Goal: Use online tool/utility

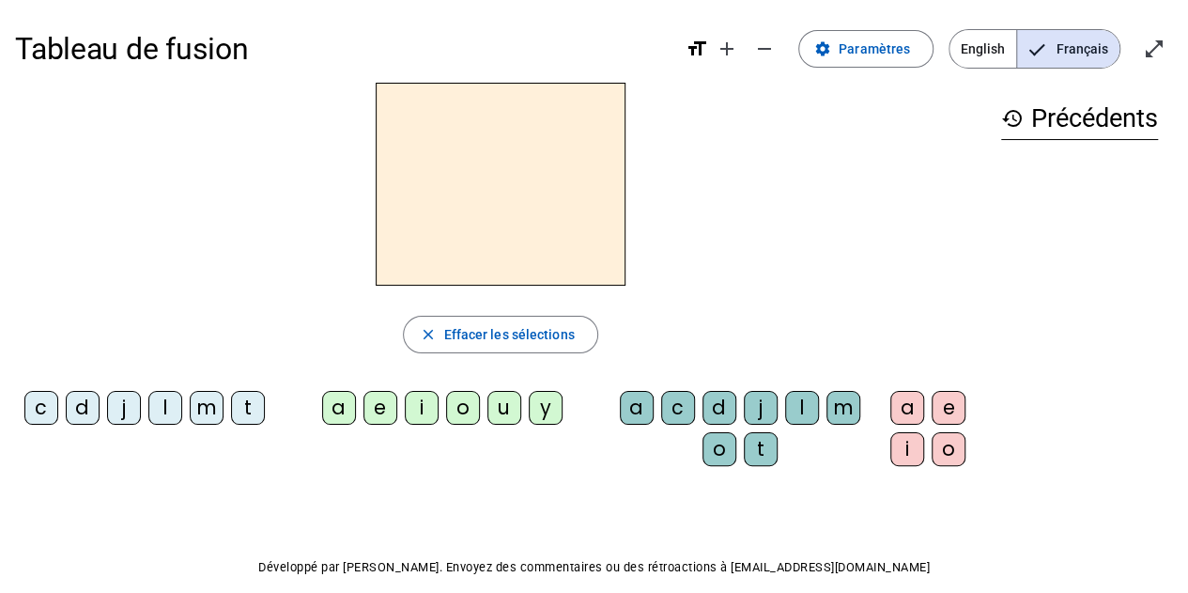
click at [170, 412] on div "l" at bounding box center [165, 408] width 34 height 34
click at [349, 407] on div "a" at bounding box center [339, 408] width 34 height 34
click at [667, 408] on div "c" at bounding box center [678, 408] width 34 height 34
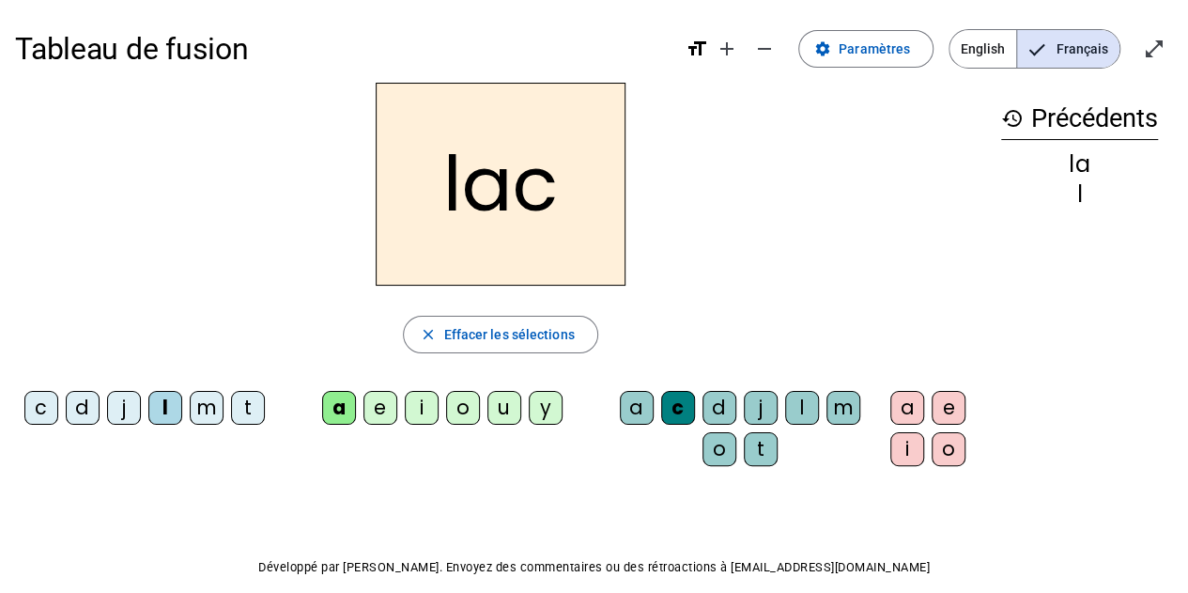
click at [242, 402] on div "t" at bounding box center [248, 408] width 34 height 34
click at [667, 397] on div "c" at bounding box center [678, 408] width 34 height 34
click at [674, 409] on div "c" at bounding box center [678, 408] width 34 height 34
click at [647, 479] on div "Tableau de fusion format_size add remove settings Paramètres English Français o…" at bounding box center [594, 339] width 1188 height 678
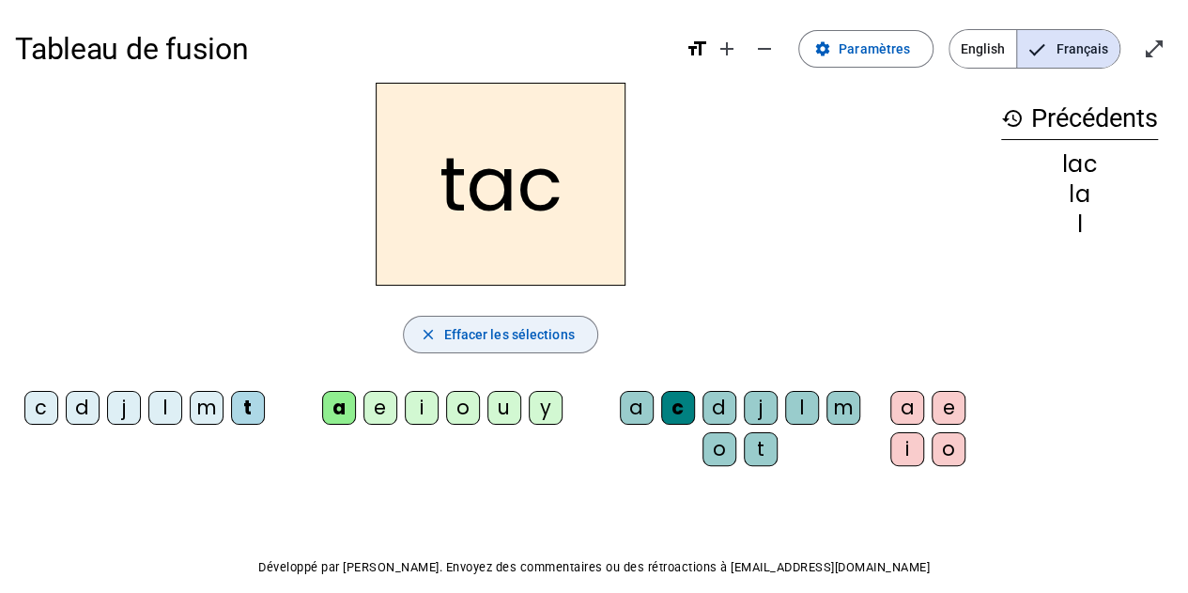
click at [443, 340] on span "Effacer les sélections" at bounding box center [508, 334] width 131 height 23
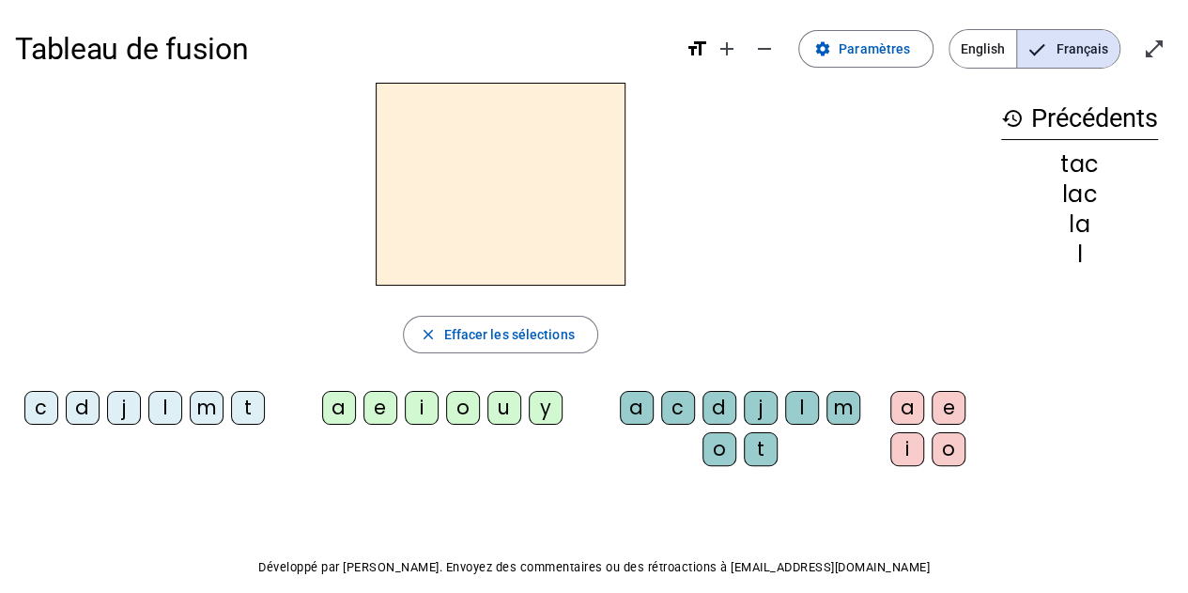
click at [248, 412] on div "t" at bounding box center [248, 408] width 34 height 34
click at [331, 407] on div "a" at bounding box center [339, 408] width 34 height 34
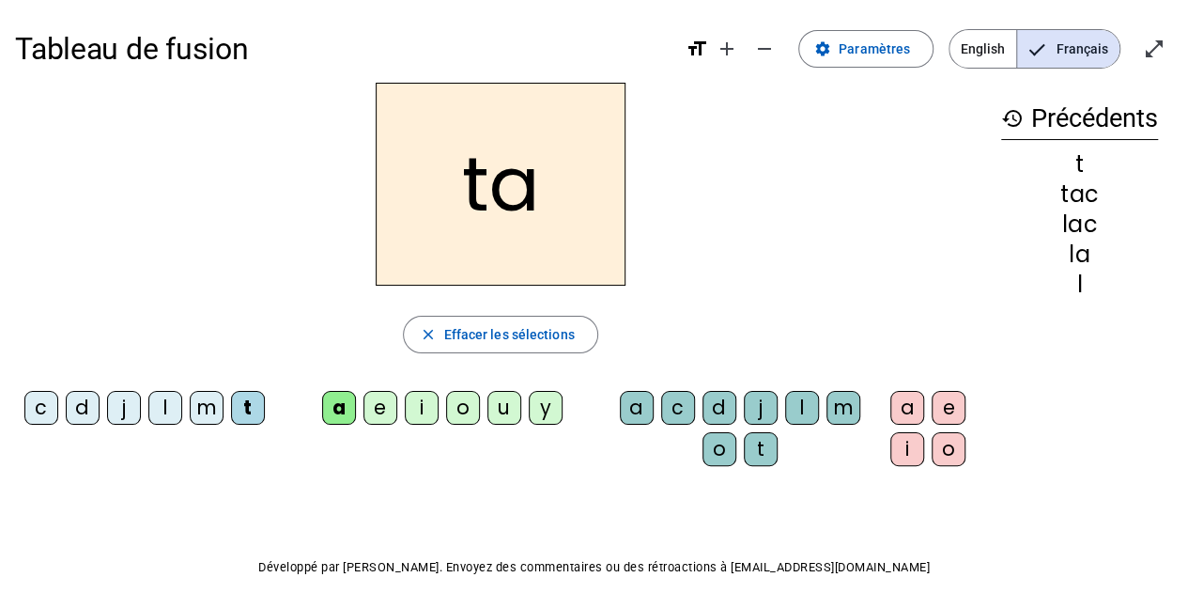
click at [374, 408] on div "e" at bounding box center [380, 408] width 34 height 34
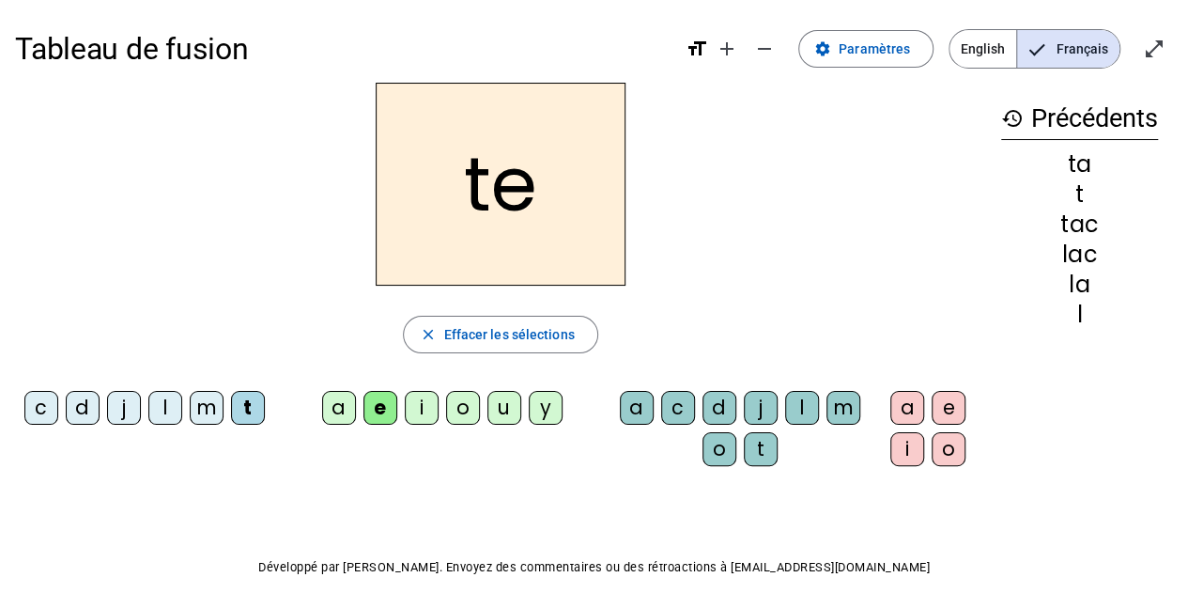
click at [506, 410] on div "u" at bounding box center [504, 408] width 34 height 34
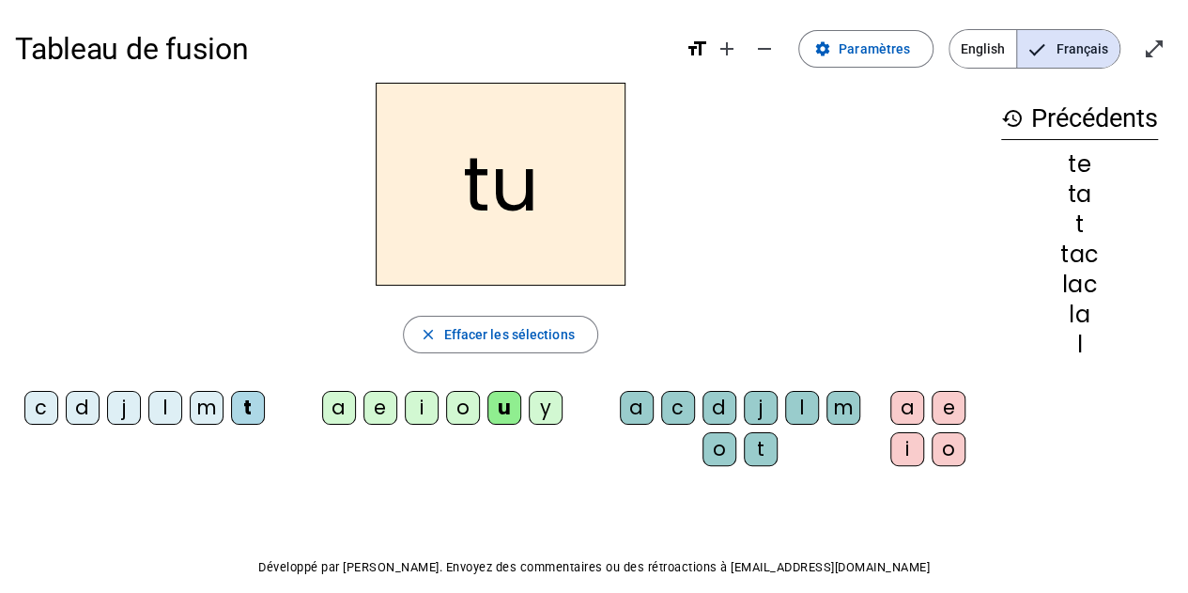
click at [89, 414] on div "d" at bounding box center [83, 408] width 34 height 34
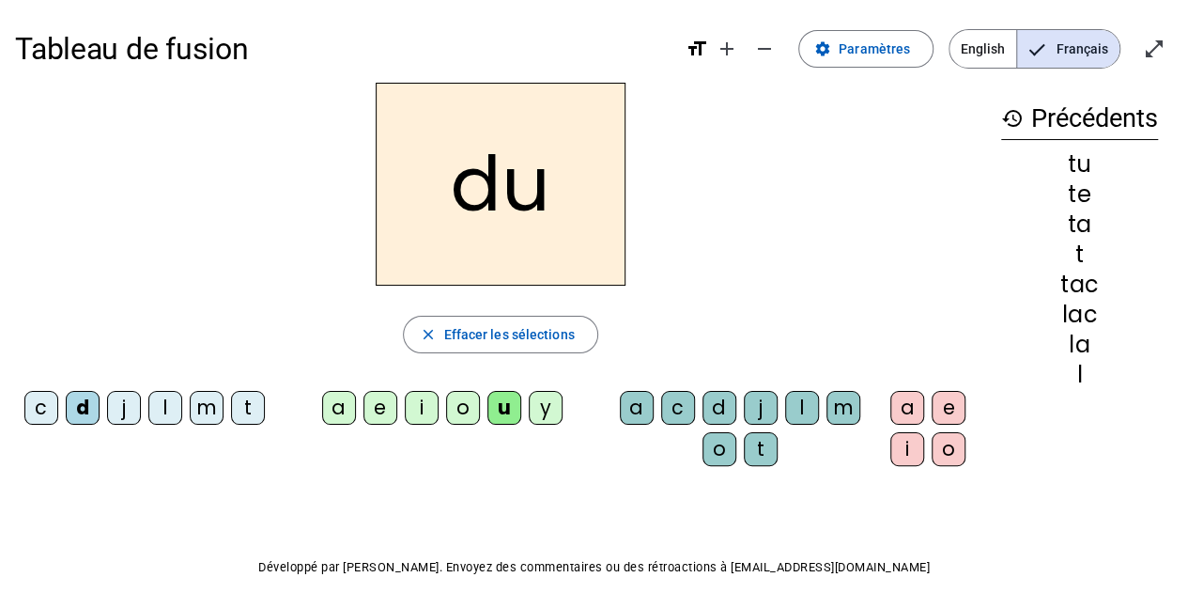
click at [672, 410] on div "c" at bounding box center [678, 408] width 34 height 34
